Goal: Information Seeking & Learning: Learn about a topic

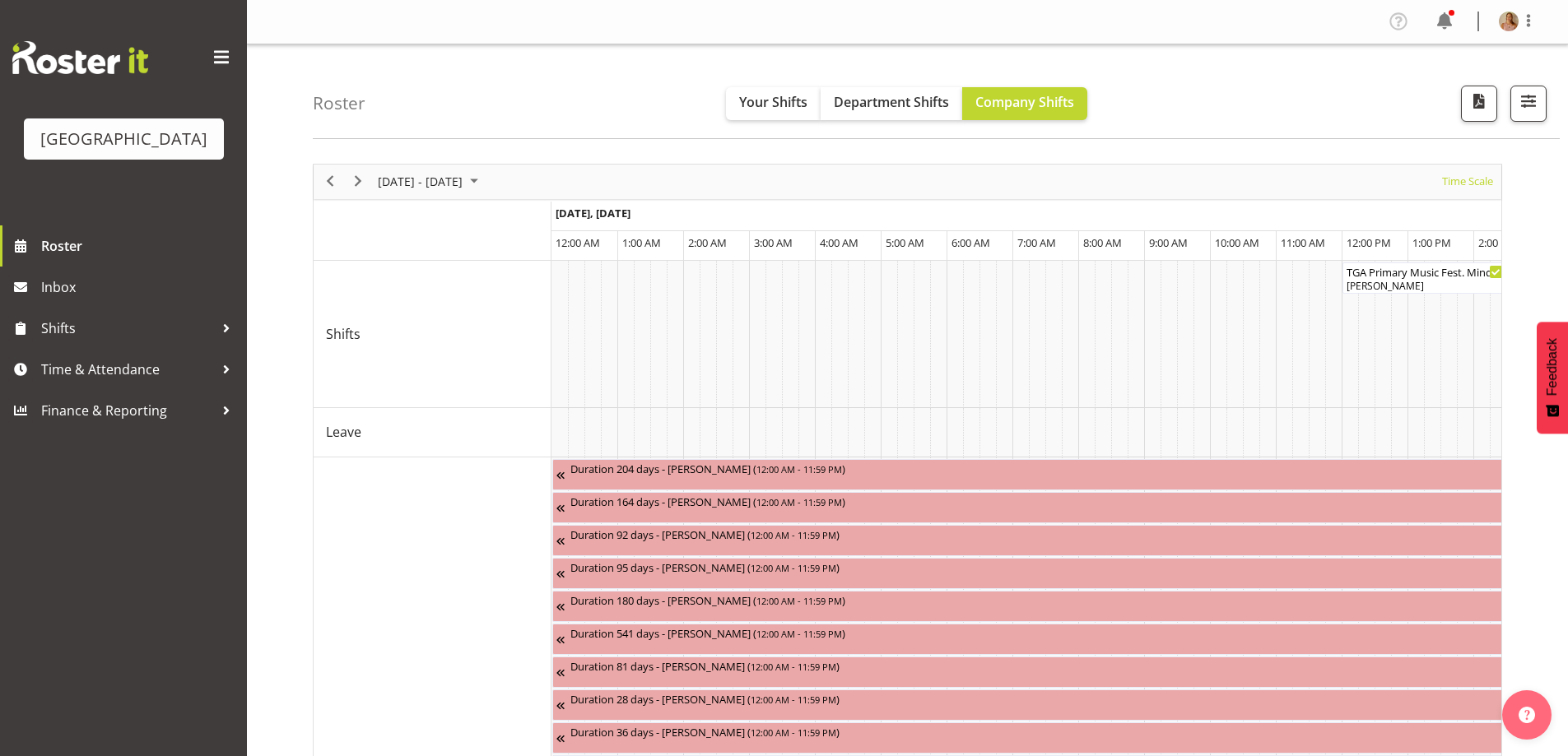
scroll to position [0, 1580]
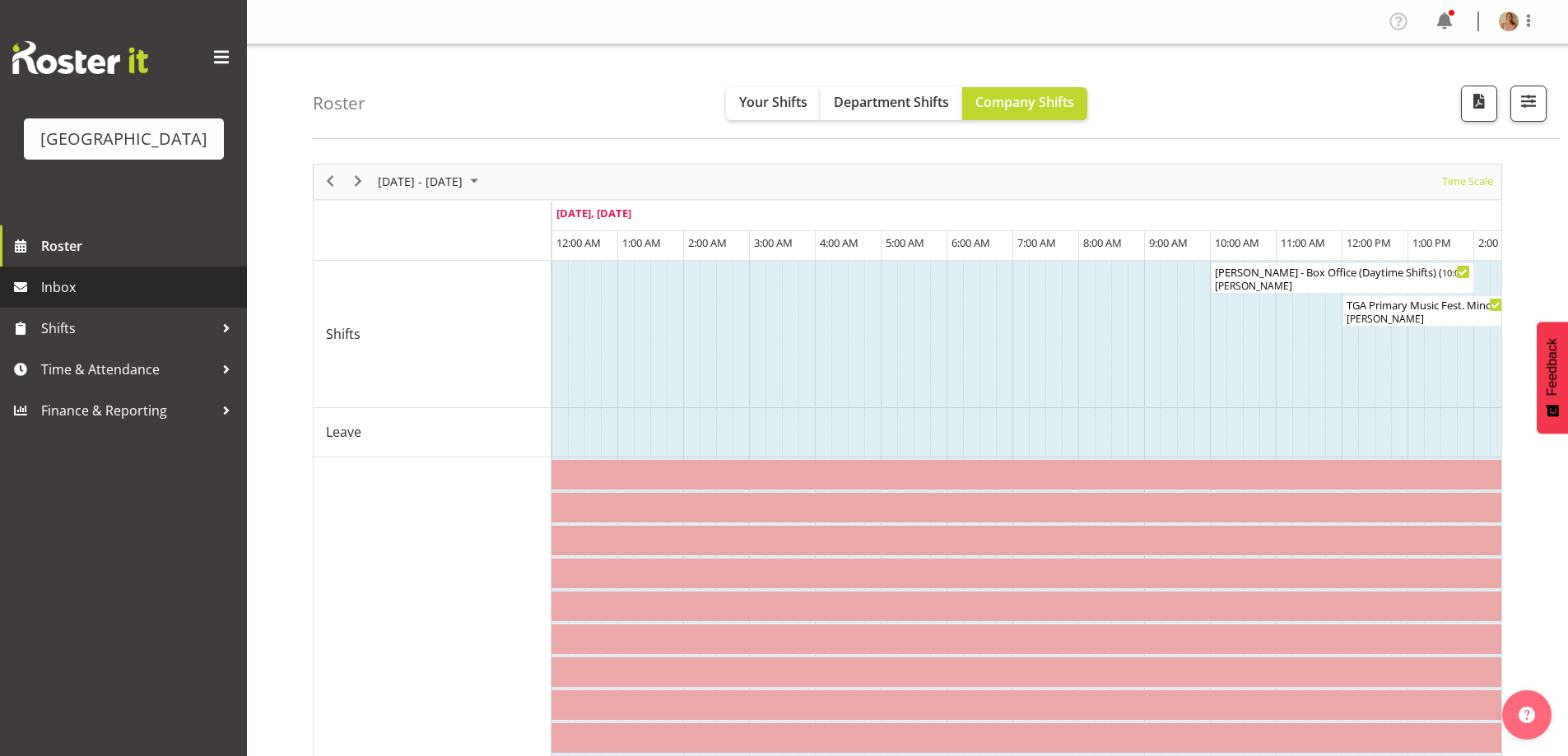
click at [94, 291] on link "Inbox" at bounding box center [123, 287] width 247 height 41
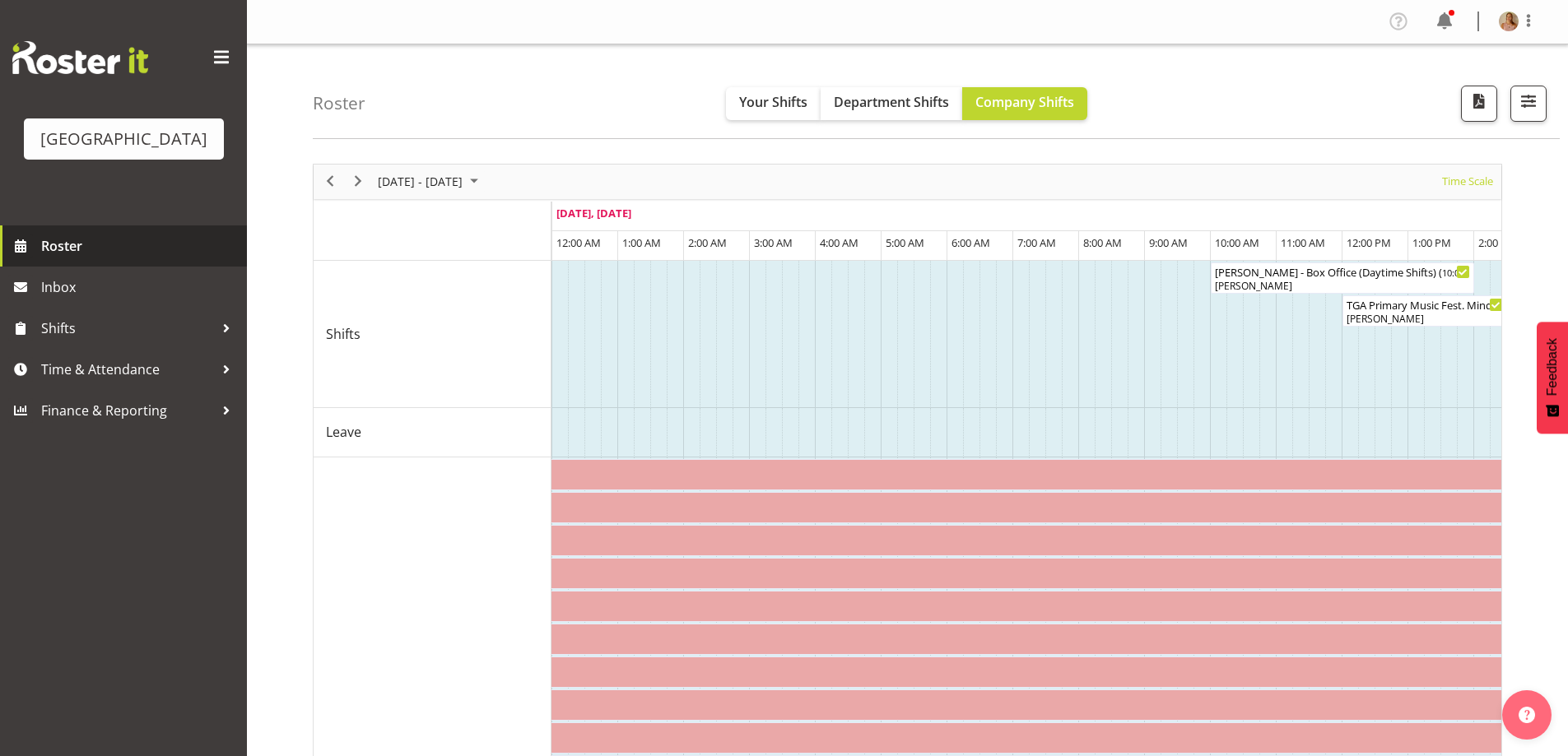
click at [94, 258] on span "Roster" at bounding box center [140, 246] width 198 height 25
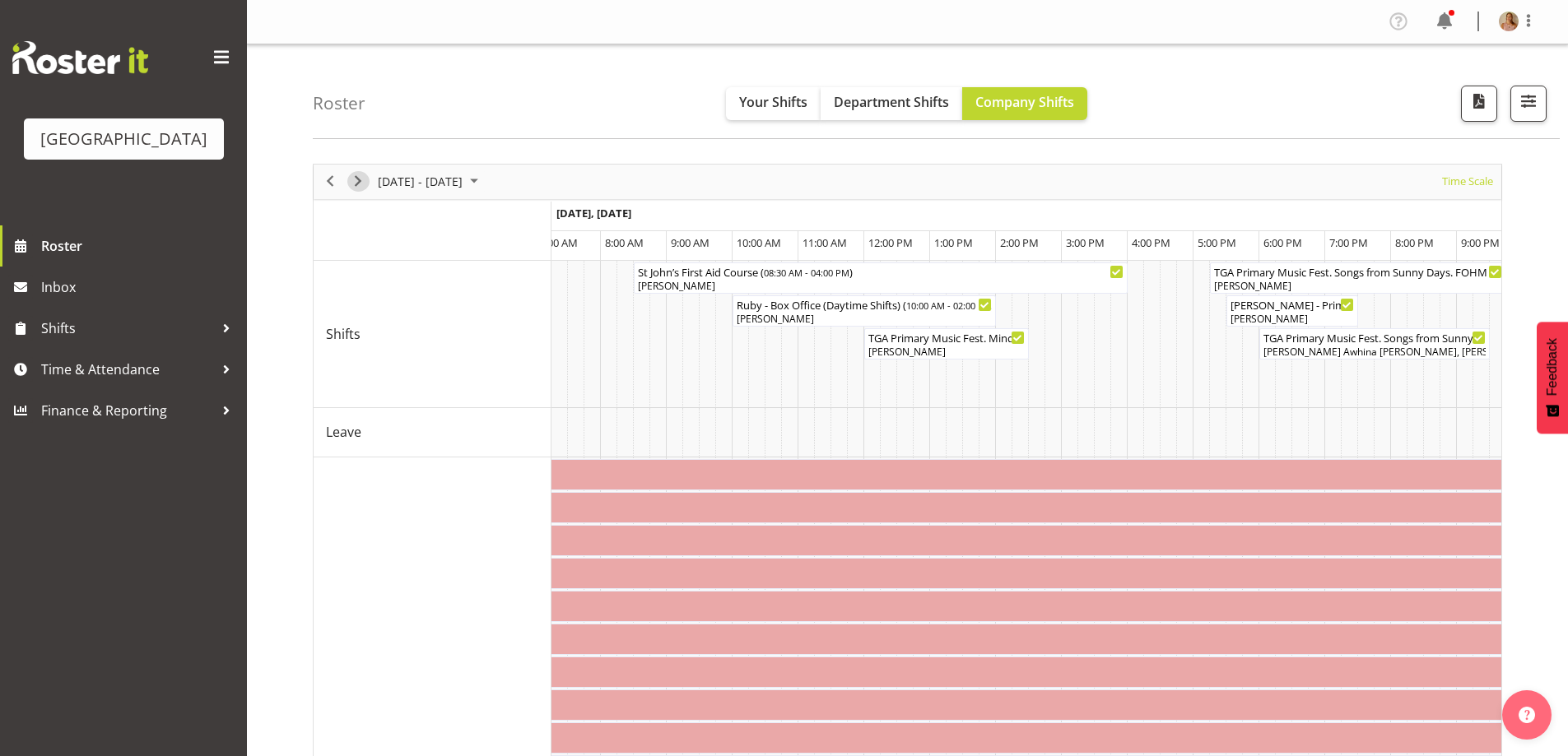
click at [352, 174] on span "Next" at bounding box center [358, 181] width 20 height 21
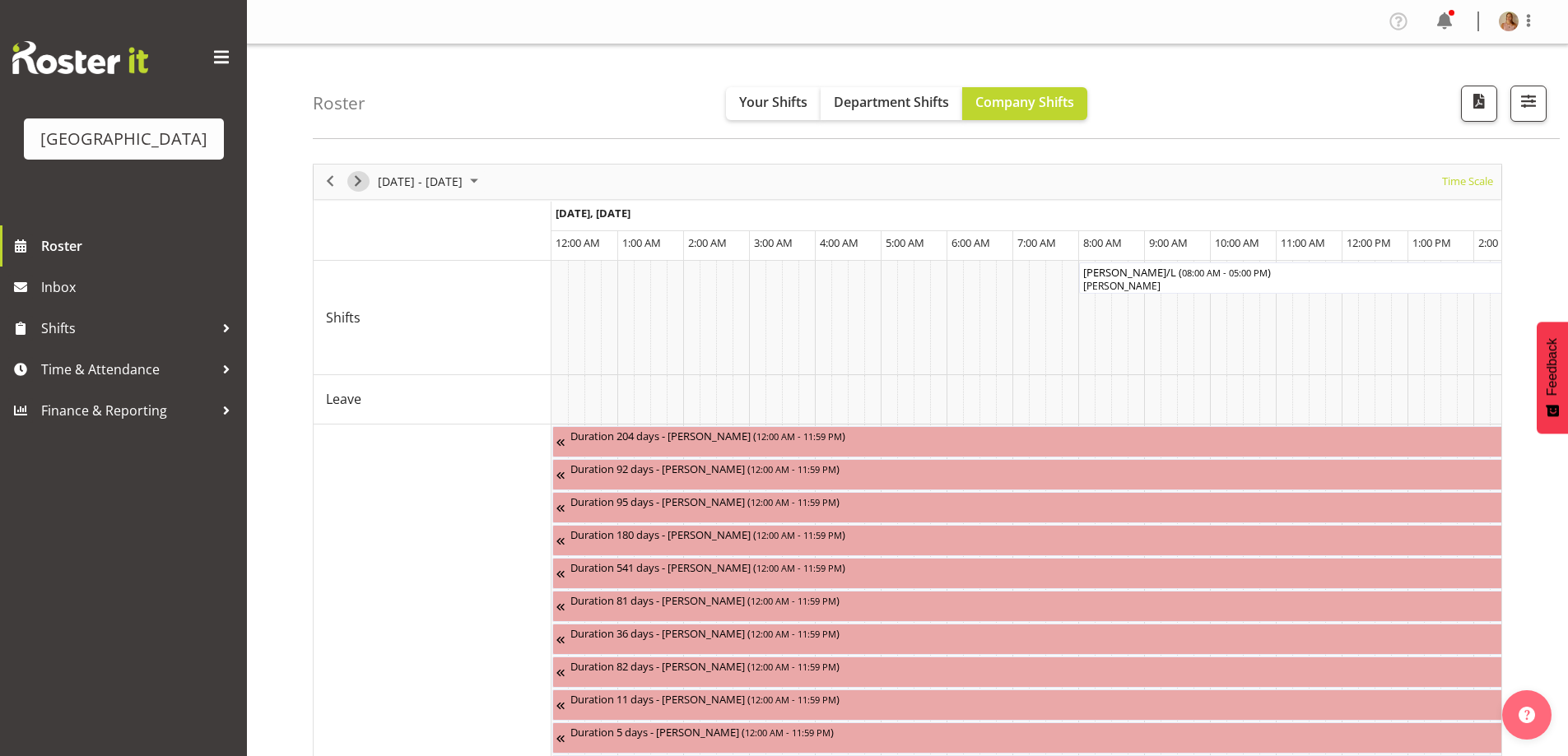
click at [360, 183] on span "Next" at bounding box center [358, 181] width 20 height 21
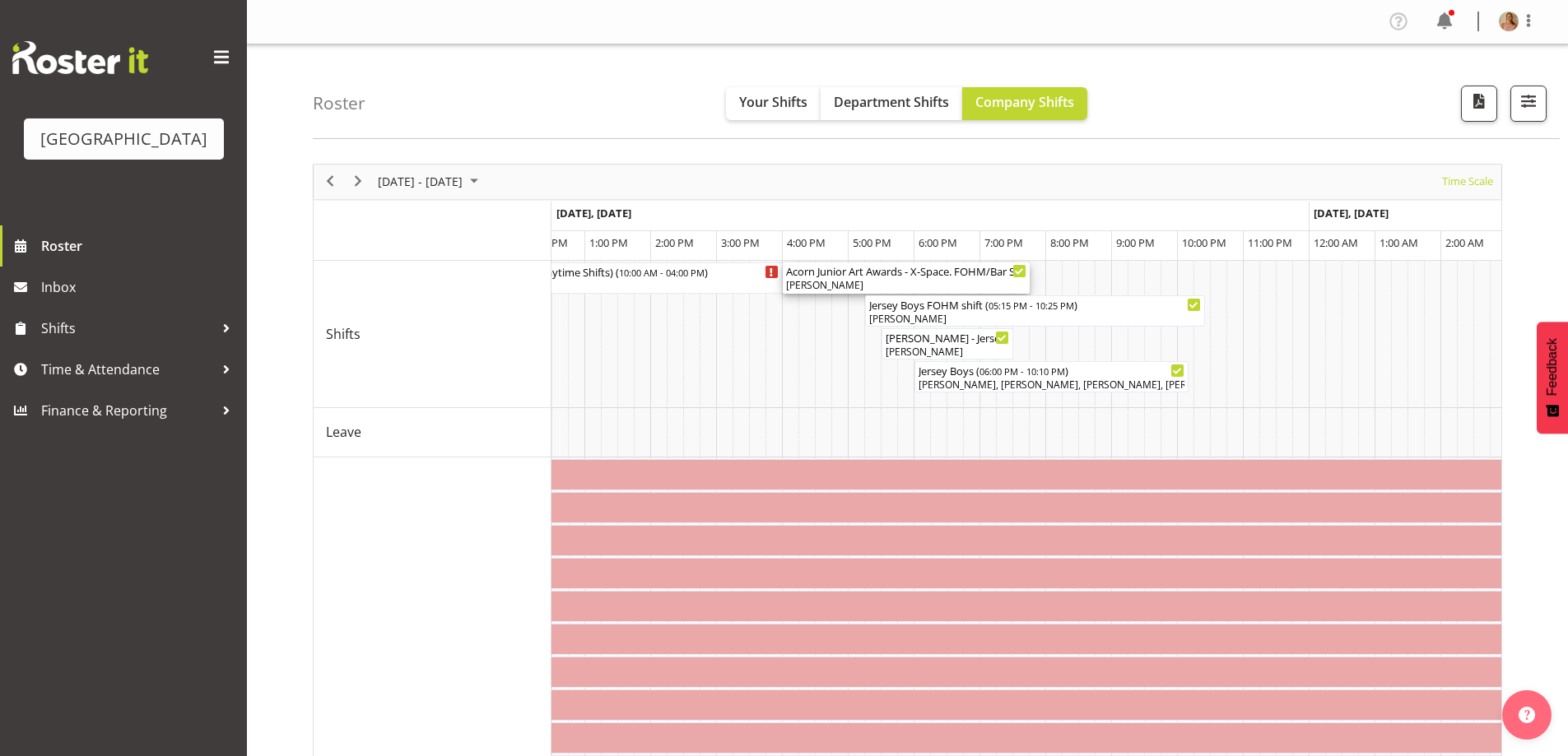
click at [908, 266] on div "Acorn Junior Art Awards - X-Space. FOHM/Bar Shift ( 04:00 PM - 07:45 PM )" at bounding box center [906, 270] width 240 height 17
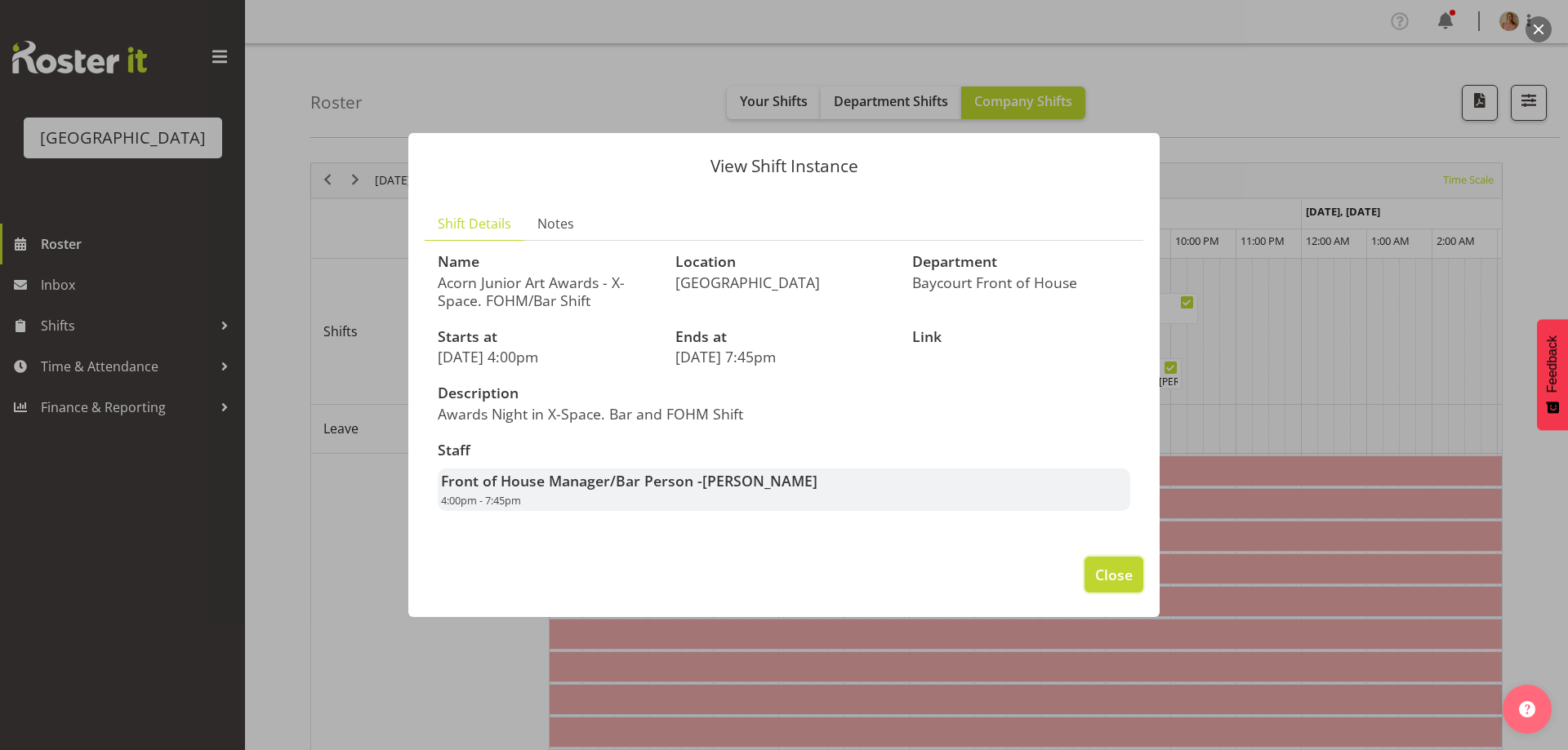
click at [1091, 560] on button "Close" at bounding box center [1114, 574] width 59 height 36
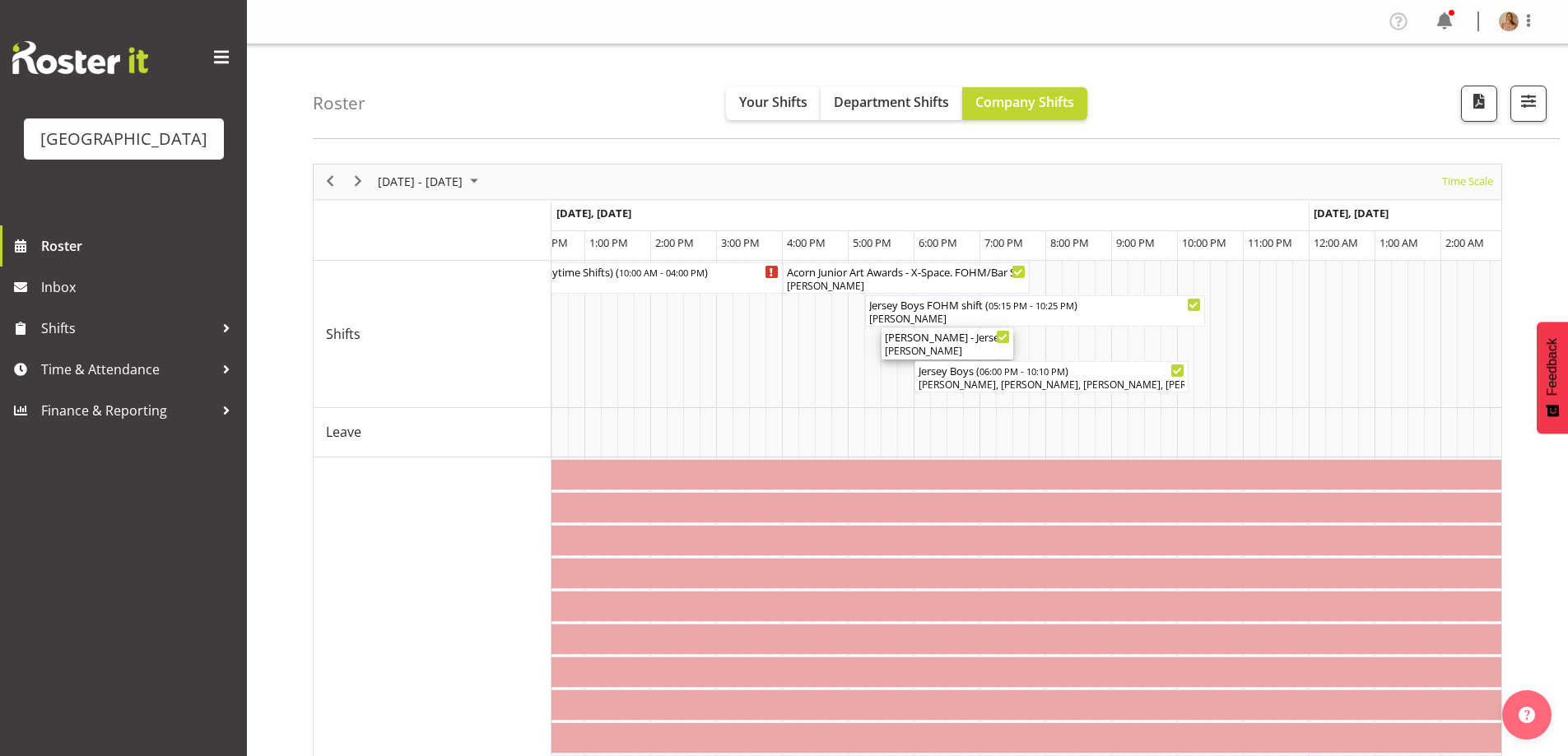
click at [953, 338] on div "Renee - Jersey Boys - Box Office ( 05:30 PM - 07:30 PM )" at bounding box center [947, 337] width 125 height 17
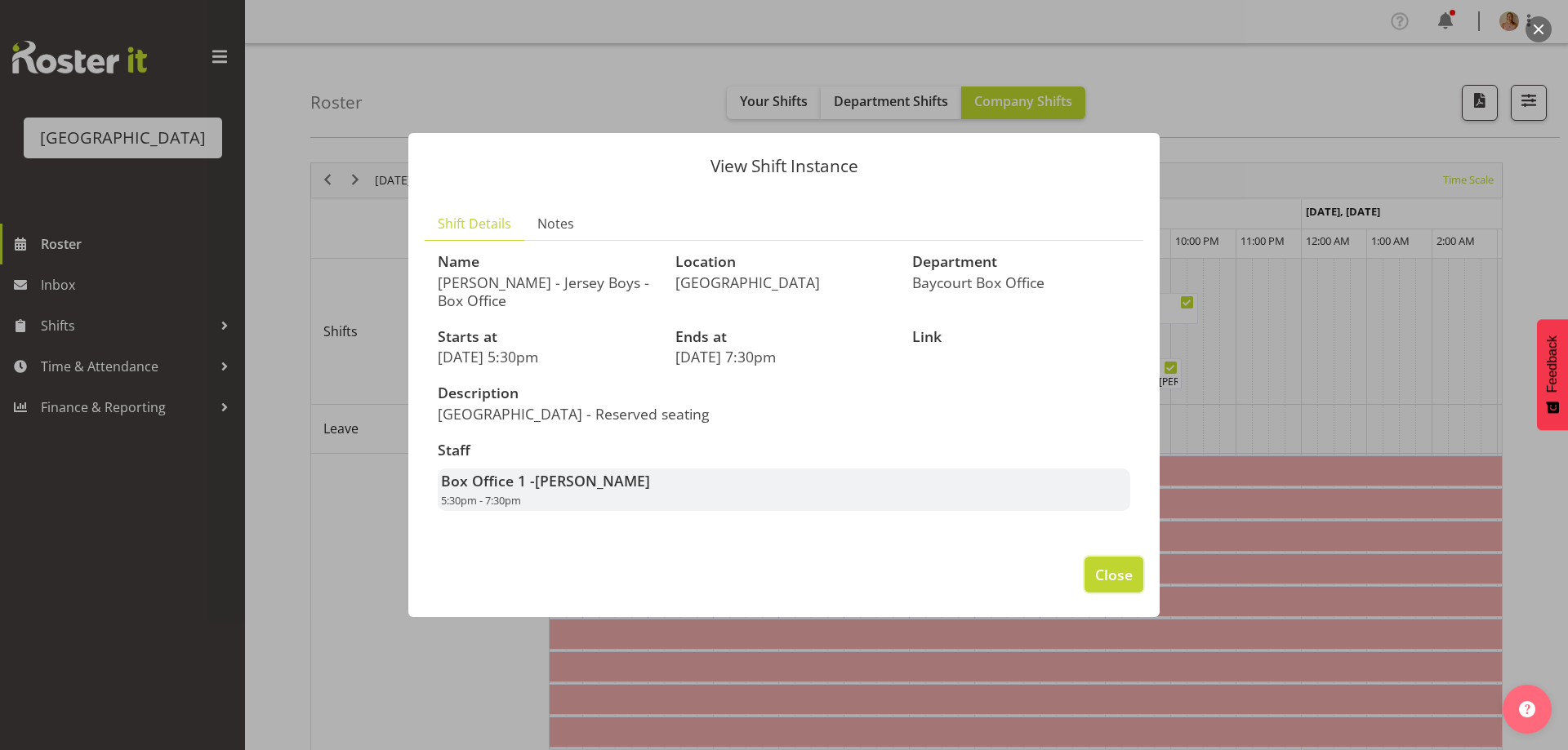
drag, startPoint x: 1132, startPoint y: 572, endPoint x: 1128, endPoint y: 556, distance: 16.5
click at [1132, 571] on span "Close" at bounding box center [1114, 574] width 38 height 21
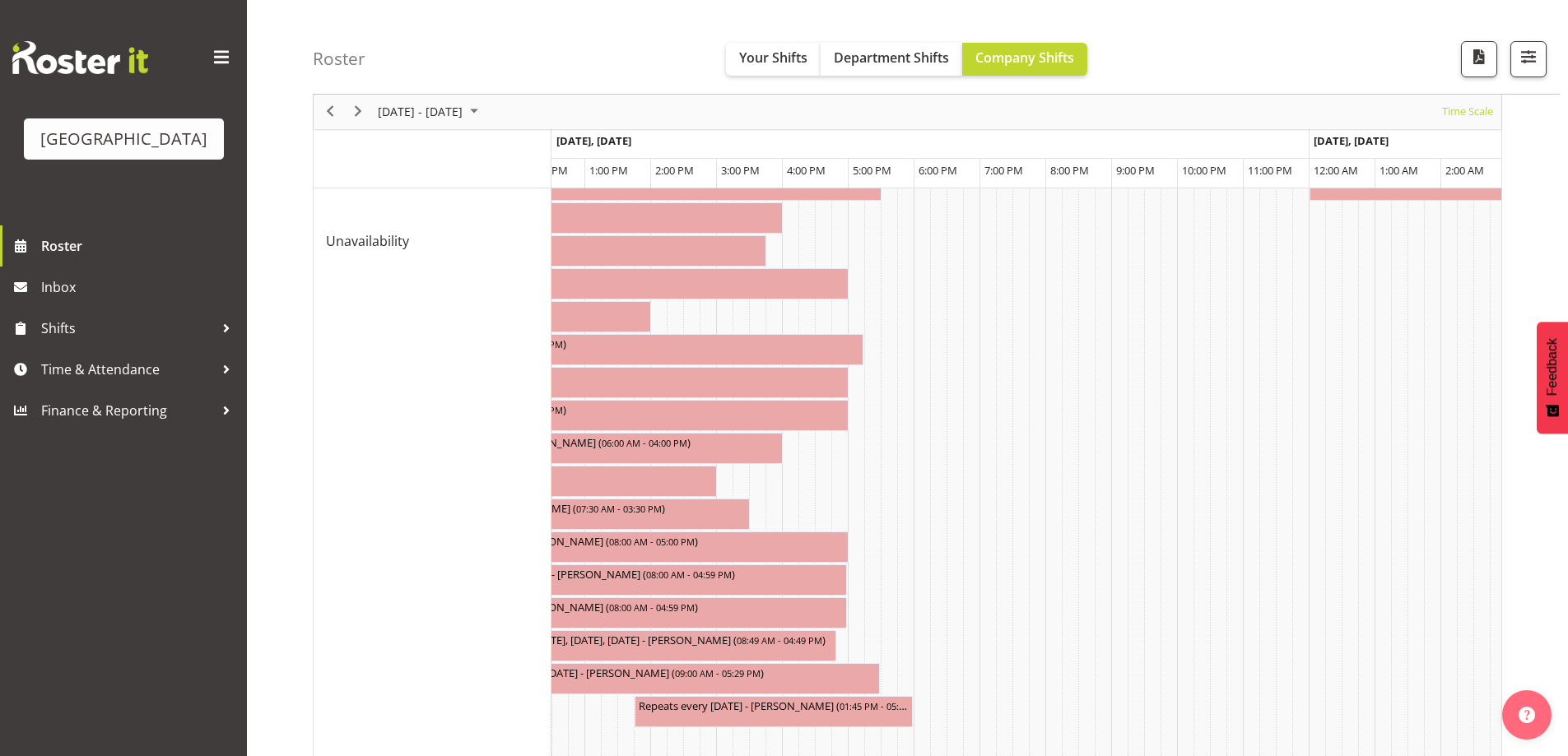
scroll to position [796, 0]
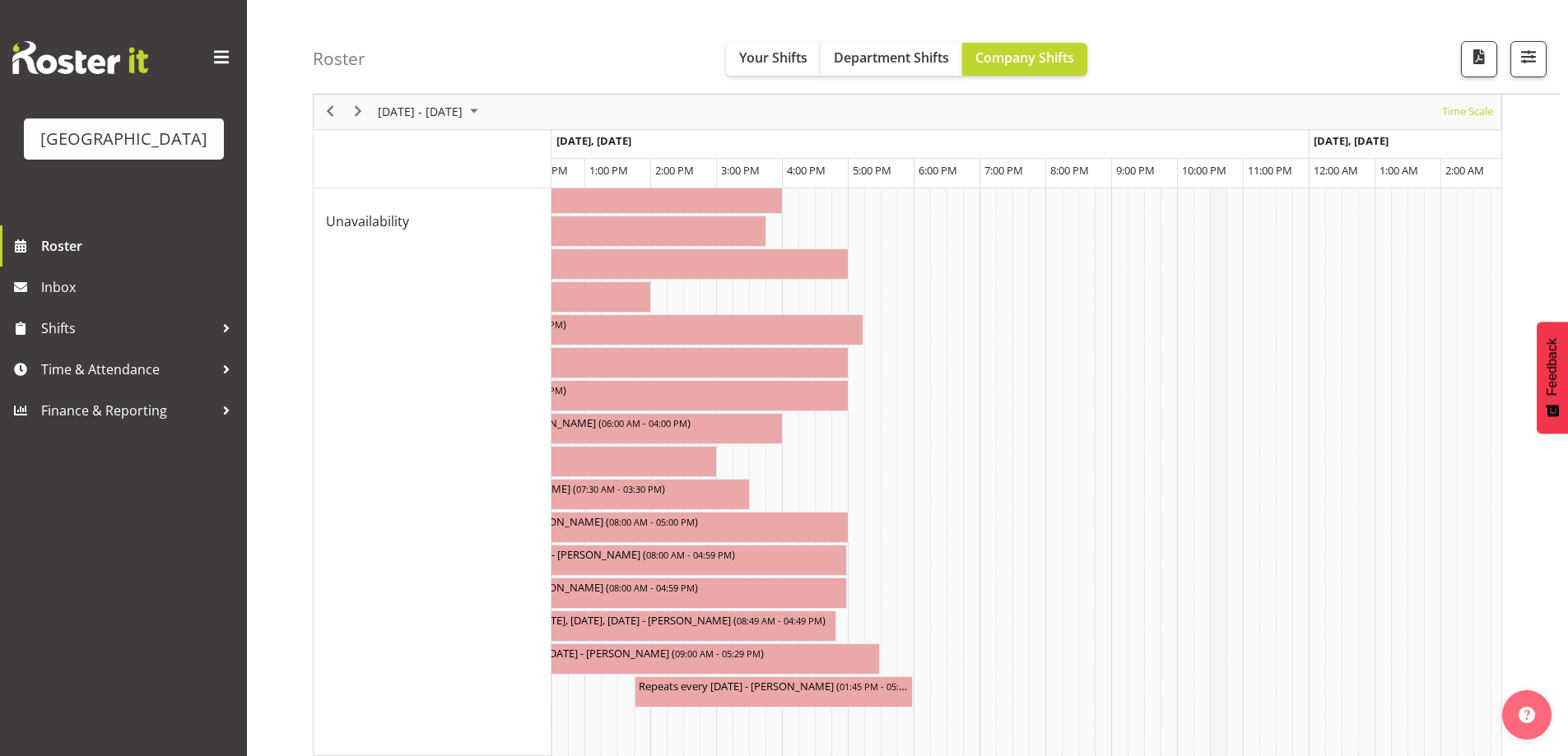
drag, startPoint x: 1208, startPoint y: 729, endPoint x: 1325, endPoint y: 735, distance: 117.2
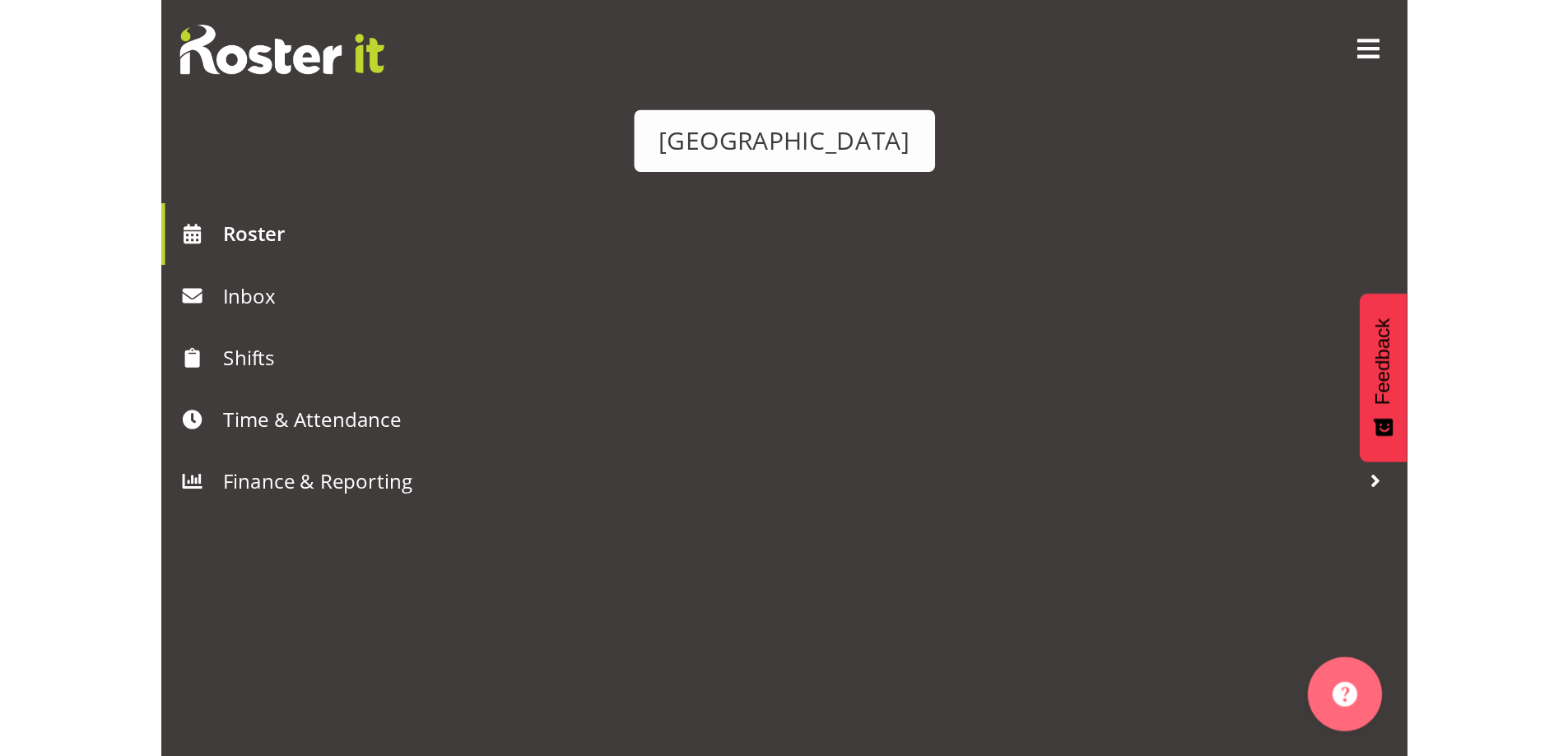
scroll to position [0, 7705]
